Goal: Complete application form

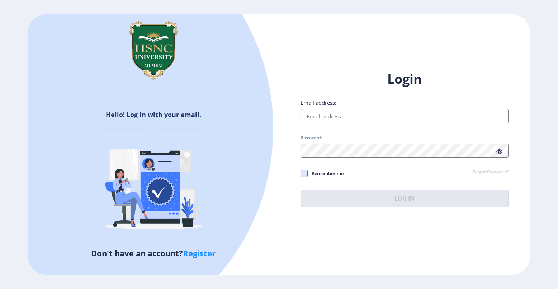
type input "[EMAIL_ADDRESS][DOMAIN_NAME]"
click at [301, 174] on div "Login Email address: [EMAIL_ADDRESS][DOMAIN_NAME] Password: Remember me Forgot …" at bounding box center [404, 138] width 208 height 137
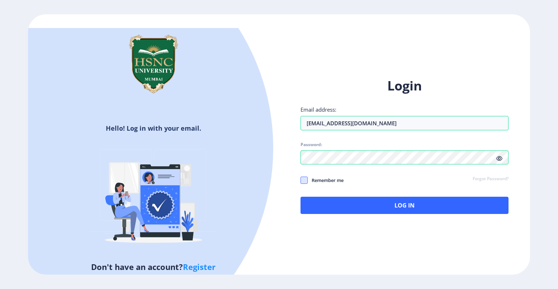
click at [305, 182] on span at bounding box center [303, 179] width 7 height 7
click at [301, 180] on input "Remember me" at bounding box center [300, 180] width 0 height 0
checkbox input "true"
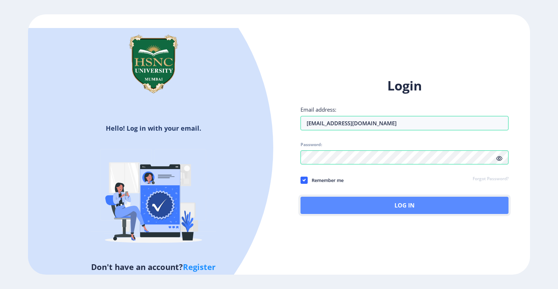
click at [384, 211] on button "Log In" at bounding box center [404, 204] width 208 height 17
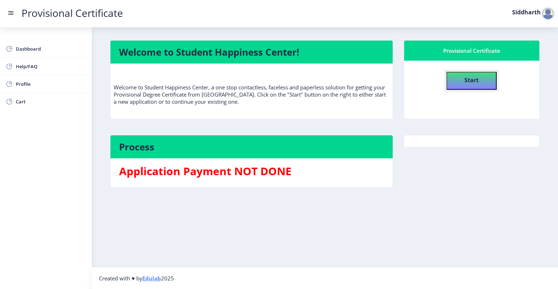
click at [471, 79] on b "Start" at bounding box center [471, 80] width 14 height 8
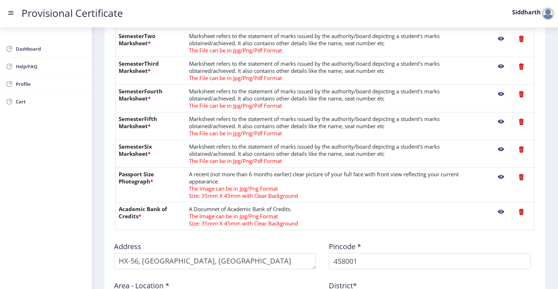
scroll to position [143, 0]
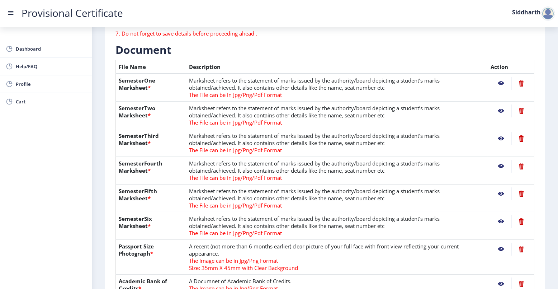
click at [500, 82] on nb-action at bounding box center [500, 83] width 21 height 13
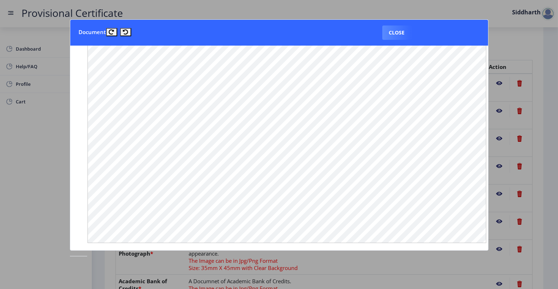
scroll to position [0, 0]
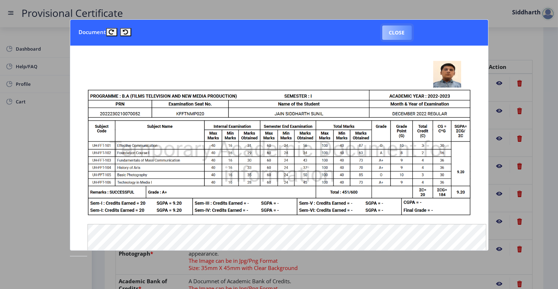
click at [389, 29] on button "Close" at bounding box center [396, 32] width 29 height 14
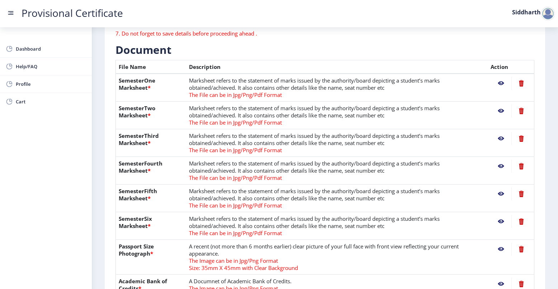
click at [499, 110] on nb-action at bounding box center [500, 110] width 21 height 13
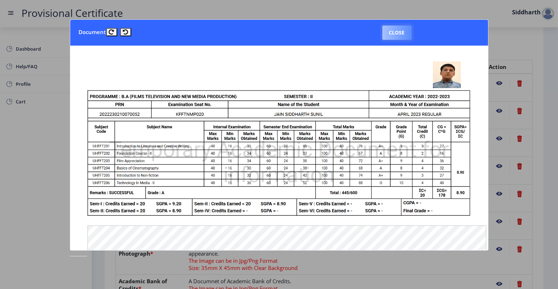
click at [388, 36] on button "Close" at bounding box center [396, 32] width 29 height 14
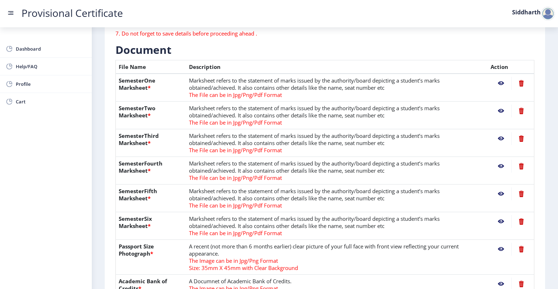
click at [497, 136] on nb-action at bounding box center [500, 138] width 21 height 13
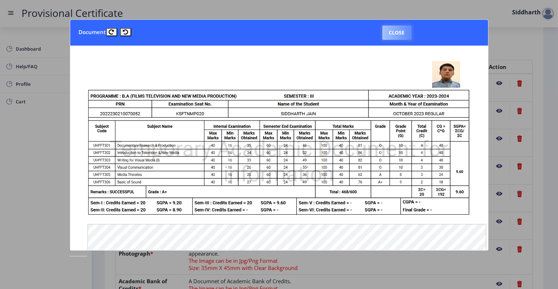
click at [404, 34] on button "Close" at bounding box center [396, 32] width 29 height 14
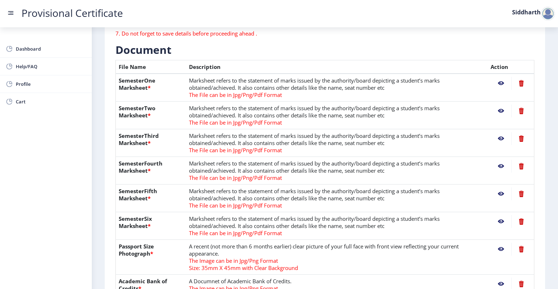
click at [499, 164] on nb-action at bounding box center [500, 166] width 21 height 13
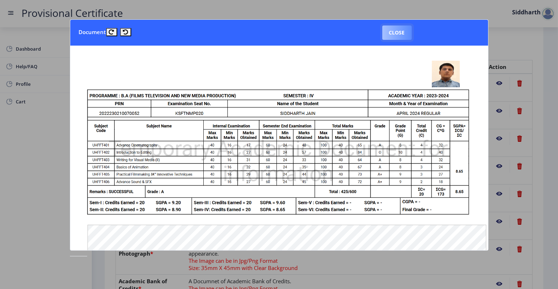
click at [398, 33] on button "Close" at bounding box center [396, 32] width 29 height 14
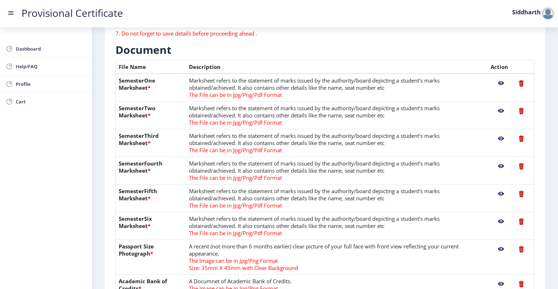
click at [500, 193] on nb-action at bounding box center [500, 193] width 21 height 13
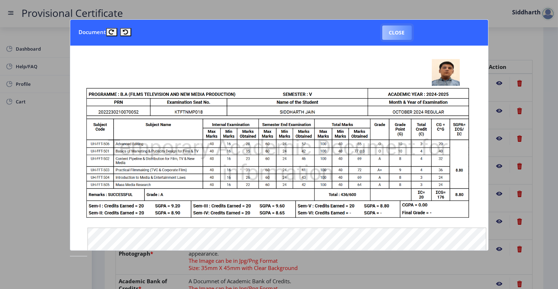
click at [404, 34] on button "Close" at bounding box center [396, 32] width 29 height 14
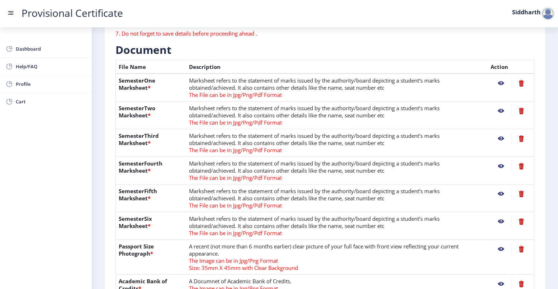
click at [499, 220] on nb-action at bounding box center [500, 221] width 21 height 13
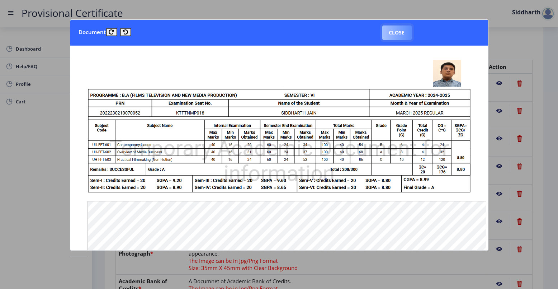
click at [396, 30] on button "Close" at bounding box center [396, 32] width 29 height 14
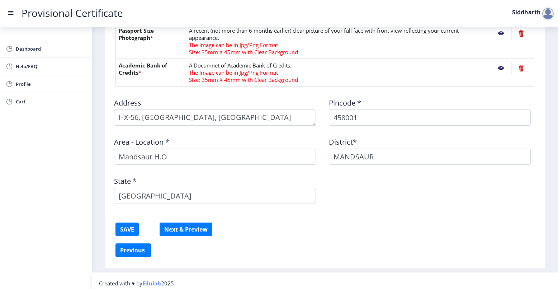
scroll to position [361, 0]
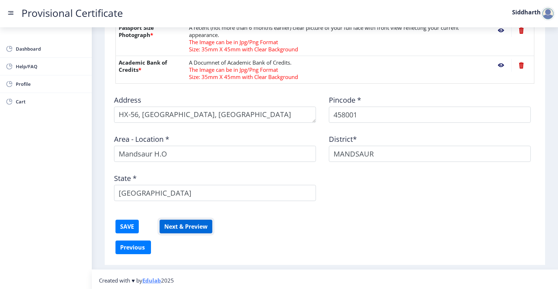
click at [208, 225] on button "Next & Preview" at bounding box center [186, 226] width 53 height 14
